Goal: Information Seeking & Learning: Learn about a topic

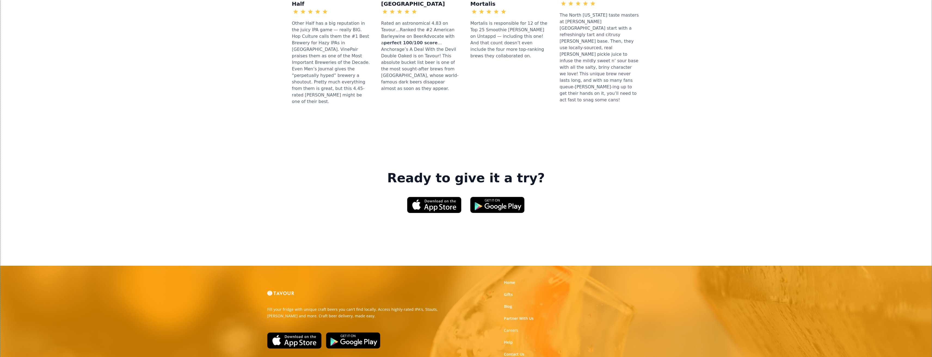
scroll to position [725, 0]
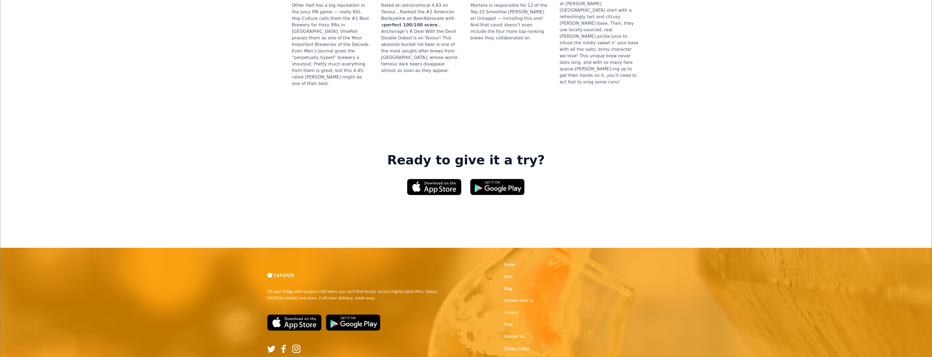
click at [515, 346] on link "Privacy Policy" at bounding box center [517, 348] width 26 height 5
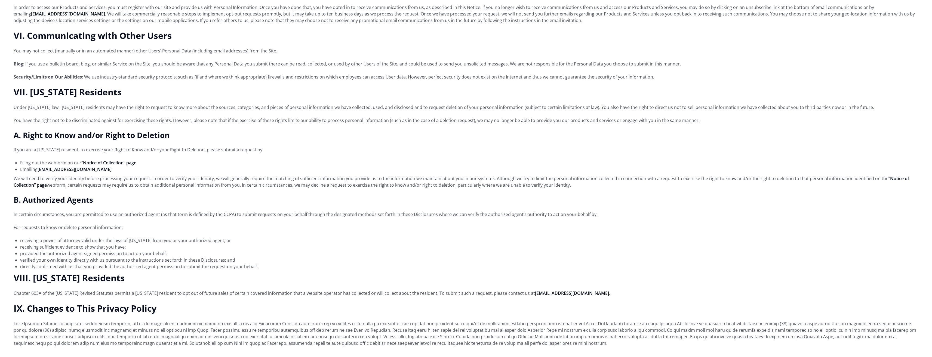
scroll to position [925, 0]
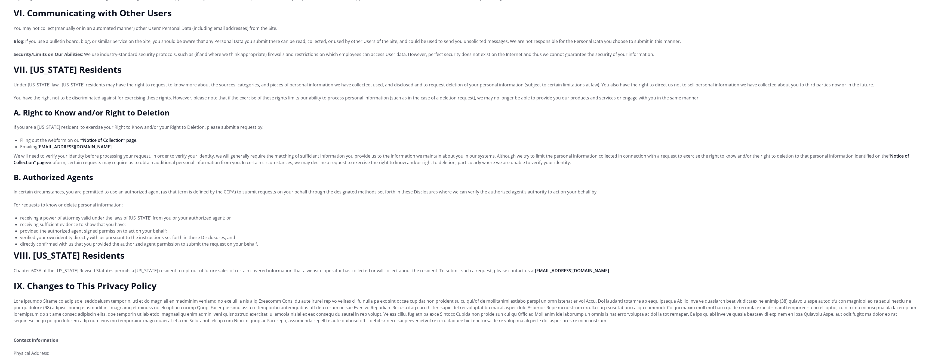
click at [266, 160] on p "We will need to verify your identity before processing your request. In order t…" at bounding box center [466, 159] width 904 height 13
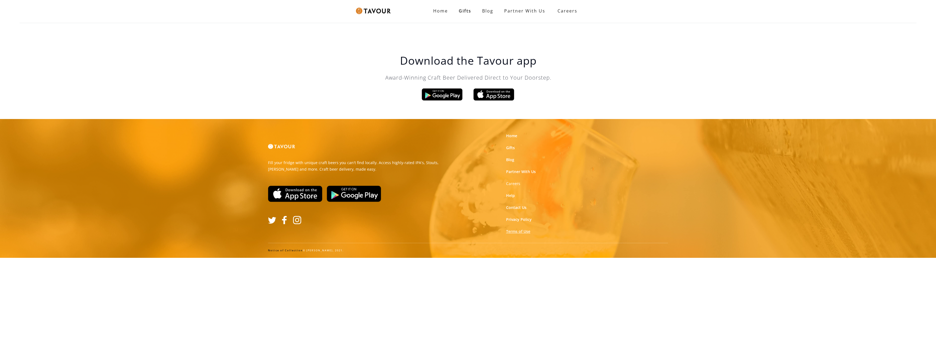
click at [510, 231] on link "Terms of Use" at bounding box center [518, 231] width 24 height 5
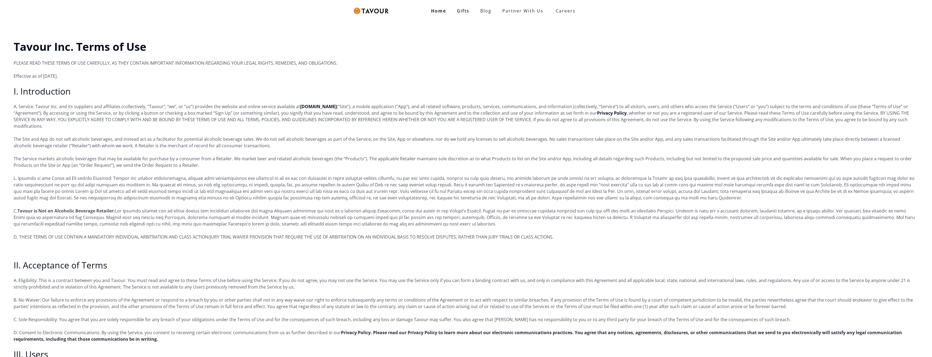
click at [483, 330] on strong "Privacy Policy. Please read our Privacy Policy to learn more about our electron…" at bounding box center [458, 336] width 888 height 13
